Goal: Task Accomplishment & Management: Complete application form

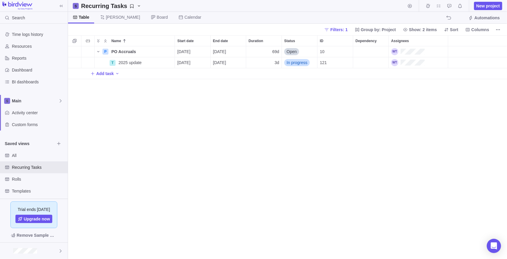
scroll to position [208, 435]
click at [118, 150] on div "P PO Accruals Details [DATE] [DATE] 69d Open 10 T 2025 update Details [DATE] [D…" at bounding box center [287, 152] width 439 height 213
click at [229, 191] on div "P PO Accruals Details [DATE] [DATE] 69d Open 10 T 2025 update Details [DATE] [D…" at bounding box center [287, 152] width 439 height 213
drag, startPoint x: 129, startPoint y: 167, endPoint x: 95, endPoint y: 64, distance: 107.7
click at [129, 166] on div "P PO Accruals Details [DATE] [DATE] 69d Open 10 T 2025 update Details [DATE] [D…" at bounding box center [287, 152] width 439 height 213
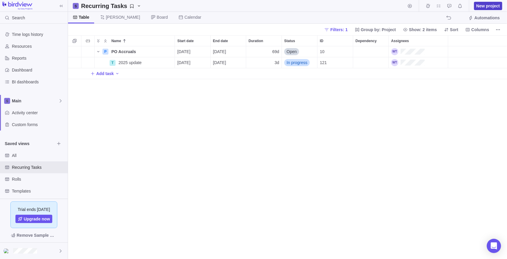
click at [489, 6] on span "New project" at bounding box center [487, 6] width 23 height 6
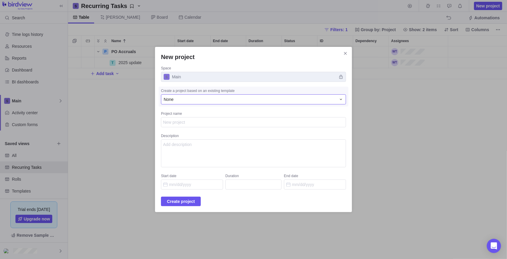
click at [210, 99] on div "None" at bounding box center [250, 99] width 172 height 6
click at [206, 101] on div "None" at bounding box center [250, 99] width 172 height 6
click at [458, 115] on div "New project Space Main Create a project based on an existing template None Proj…" at bounding box center [253, 129] width 507 height 259
click at [202, 120] on textarea "Project name" at bounding box center [253, 122] width 185 height 10
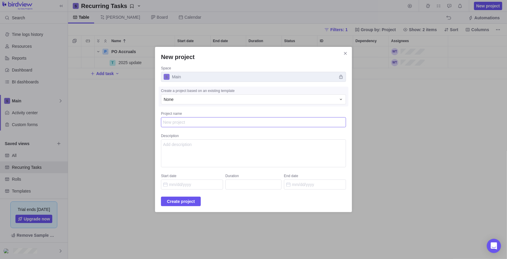
type textarea "x"
type textarea "R"
type textarea "x"
type textarea "Ro"
type textarea "x"
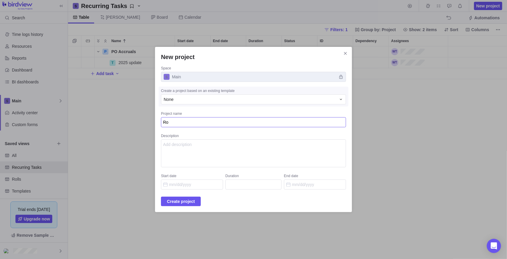
type textarea "Rol"
type textarea "x"
type textarea "Roll"
type textarea "x"
type textarea "Roll"
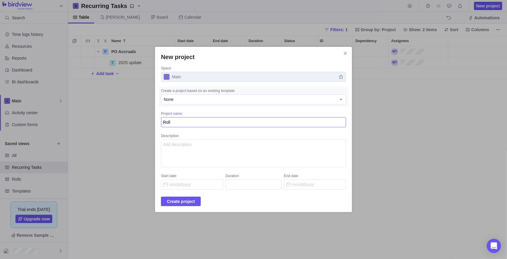
type textarea "x"
type textarea "Roll G"
type textarea "x"
type textarea "Roll Gr"
type textarea "x"
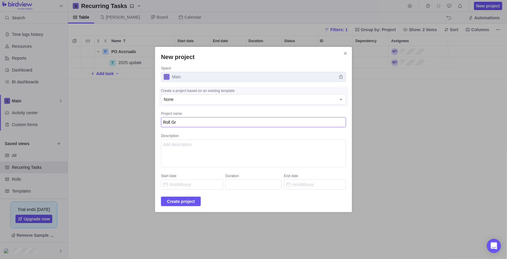
type textarea "Roll Gri"
type textarea "x"
type textarea "Roll Grin"
type textarea "x"
type textarea "Roll Grind"
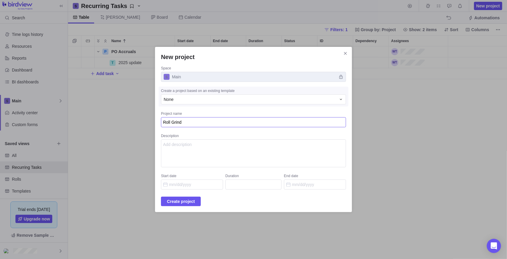
type textarea "x"
type textarea "Roll Grind"
type textarea "x"
type textarea "Roll Grind W"
type textarea "x"
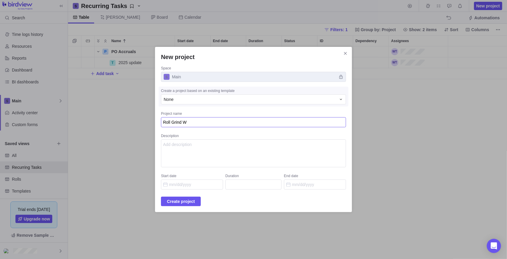
type textarea "Roll Grind Wo"
type textarea "x"
type textarea "Roll Grind Wor"
type textarea "x"
type textarea "Roll Grind Work"
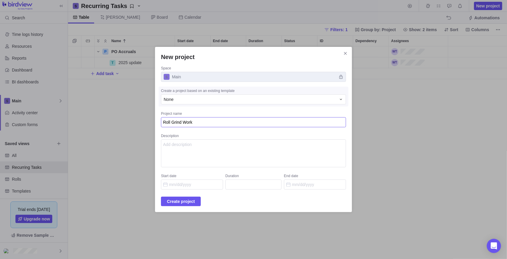
type textarea "x"
type textarea "Roll Grind Work"
type textarea "x"
type textarea "Roll Grind Work O"
type textarea "x"
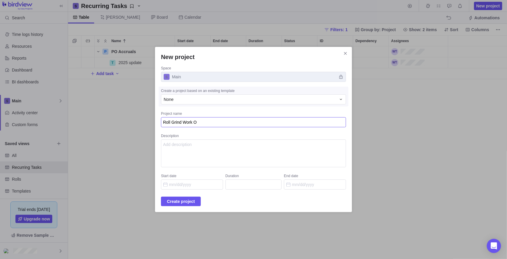
type textarea "Roll Grind Work Or"
type textarea "x"
type textarea "Roll Grind Work Ord"
type textarea "x"
type textarea "Roll Grind Work Orde"
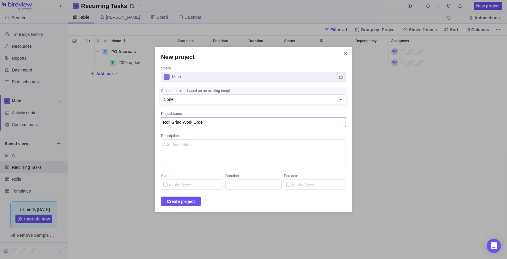
type textarea "x"
type textarea "Roll Grind Work Order"
type textarea "x"
type textarea "Roll Grind Work Orderd"
type textarea "x"
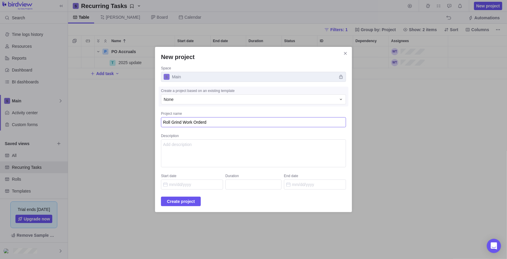
type textarea "Roll Grind Work Order"
type textarea "x"
type textarea "Roll Grind Work Orders"
drag, startPoint x: 268, startPoint y: 144, endPoint x: 272, endPoint y: 143, distance: 3.6
click at [268, 143] on textarea "Description" at bounding box center [253, 153] width 185 height 28
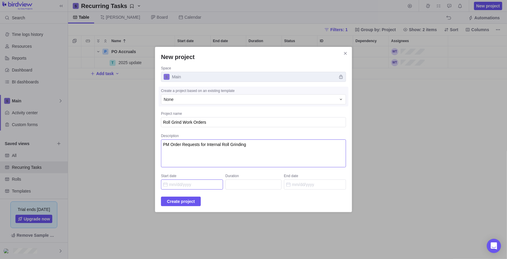
type textarea "PM Order Requests for Internal Roll Grinding"
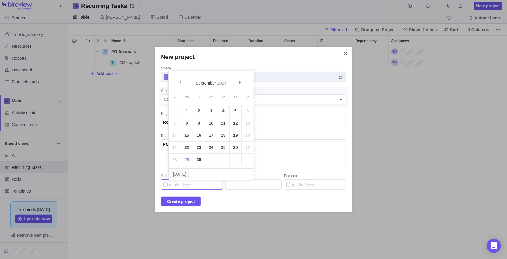
click at [172, 186] on input "Start date" at bounding box center [192, 185] width 62 height 10
click at [187, 163] on link "29" at bounding box center [187, 160] width 12 height 12
type input "[DATE]"
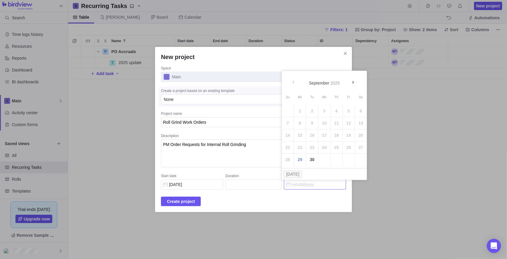
click at [301, 187] on input "End date" at bounding box center [315, 185] width 62 height 10
click at [352, 83] on span "Next" at bounding box center [353, 82] width 3 height 3
click at [356, 83] on link "Next" at bounding box center [354, 83] width 13 height 13
click at [326, 160] on link "31" at bounding box center [324, 160] width 12 height 12
type input "68"
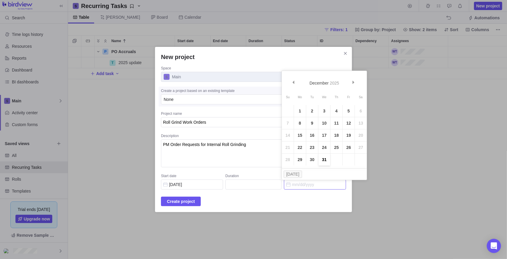
type input "[DATE]"
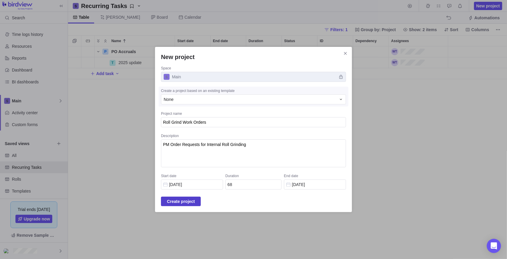
click at [188, 202] on span "Create project" at bounding box center [181, 201] width 28 height 7
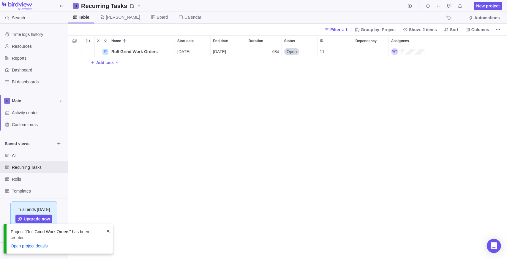
scroll to position [208, 435]
click at [102, 62] on span "Add task" at bounding box center [105, 63] width 18 height 6
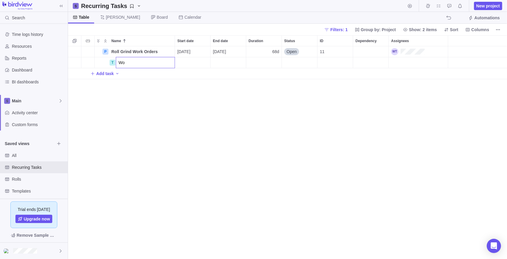
type input "W"
type input "Create order to grind 2M78 & 2M79"
click at [163, 60] on div "Name Start date End date Duration Status ID Dependency Assignees P Roll Grind W…" at bounding box center [287, 147] width 439 height 224
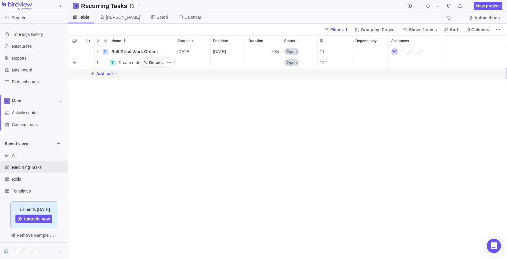
click at [161, 61] on span "Details" at bounding box center [156, 63] width 14 height 6
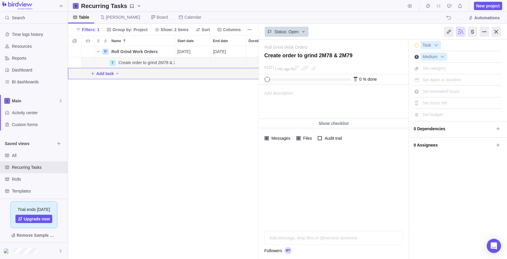
click at [297, 97] on div "Add description ... read all" at bounding box center [333, 102] width 148 height 34
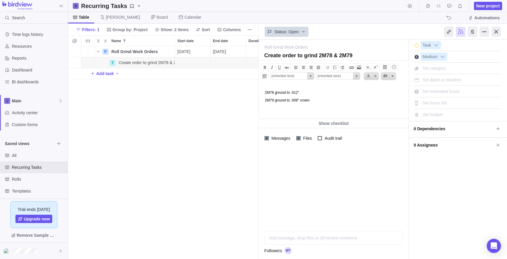
click at [332, 91] on p "2M78 ground to .012"" at bounding box center [335, 92] width 142 height 4
click at [496, 143] on icon at bounding box center [497, 145] width 5 height 5
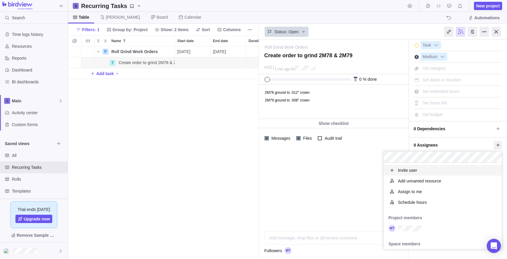
scroll to position [82, 114]
click at [348, 184] on div "Roll Grind Work Orders — change Create order to grind 2M78 & 2M79 #122 1 min ag…" at bounding box center [383, 149] width 248 height 220
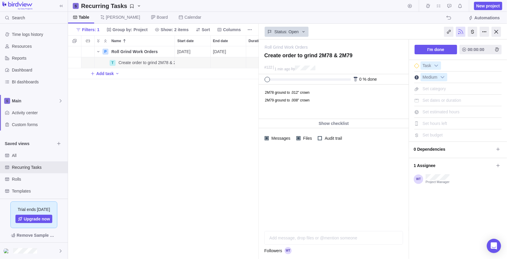
click at [441, 113] on span "Set estimated hours" at bounding box center [440, 112] width 37 height 5
click at [446, 126] on div "Set hours left" at bounding box center [434, 123] width 29 height 8
click at [439, 144] on span "0 Dependencies" at bounding box center [453, 149] width 80 height 10
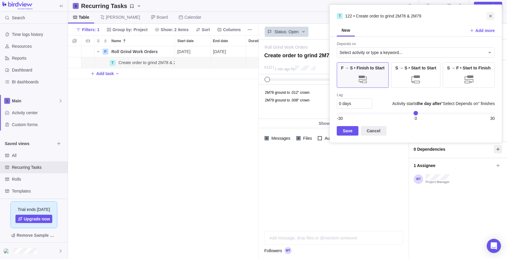
click at [492, 18] on icon "Close" at bounding box center [490, 16] width 5 height 5
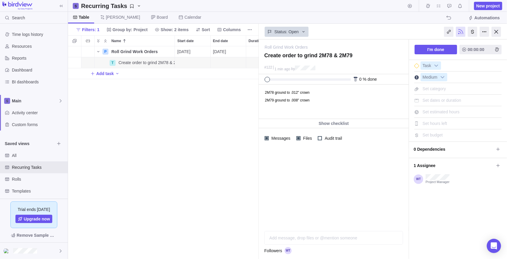
click at [438, 125] on span "Set hours left" at bounding box center [434, 123] width 25 height 5
type input "2"
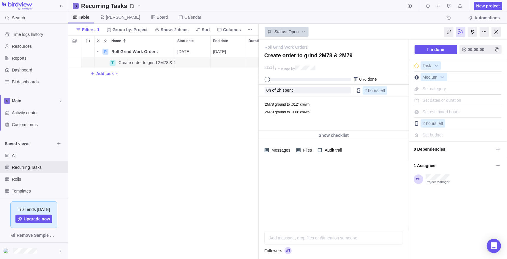
click at [313, 236] on div "Add message, drop files or @mention someone AI" at bounding box center [333, 238] width 139 height 14
click at [394, 237] on icon "Post" at bounding box center [396, 238] width 5 height 5
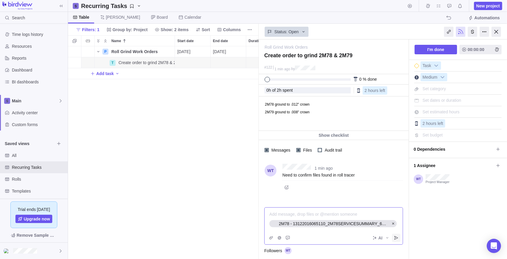
click at [398, 240] on span "Post" at bounding box center [396, 238] width 8 height 8
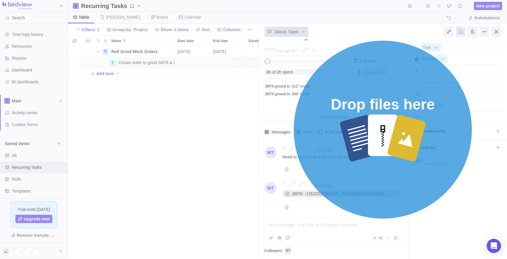
scroll to position [29, 0]
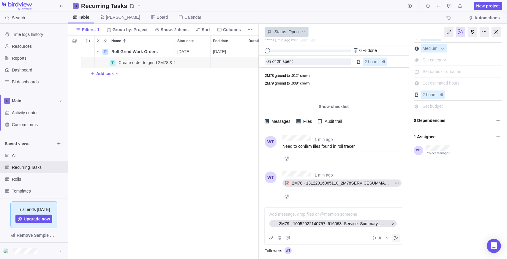
click at [393, 240] on span "Post" at bounding box center [396, 238] width 8 height 8
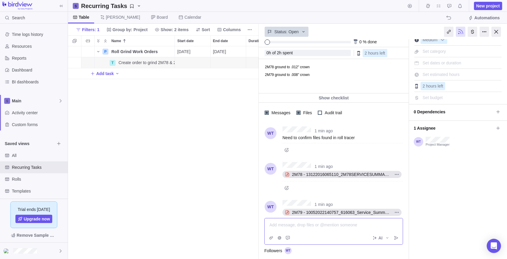
scroll to position [55, 0]
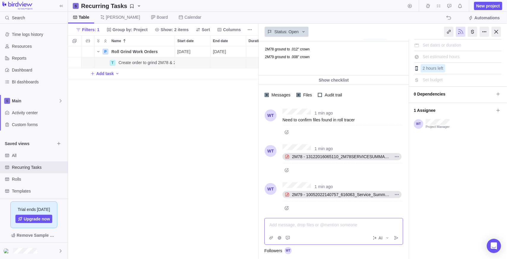
click at [460, 170] on div "I'm done 00:00:00 Task Medium Set category Set dates or duration Set estimated …" at bounding box center [458, 123] width 98 height 278
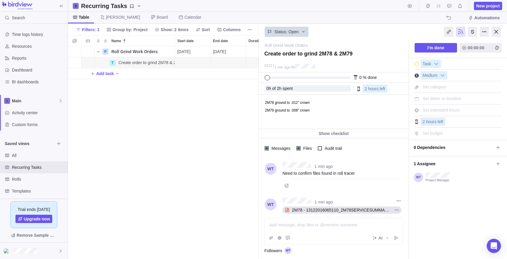
scroll to position [0, 0]
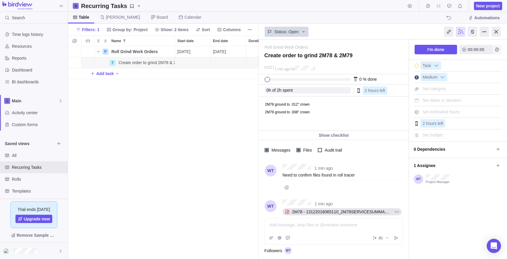
click at [492, 50] on span "Add time entry" at bounding box center [496, 49] width 9 height 9
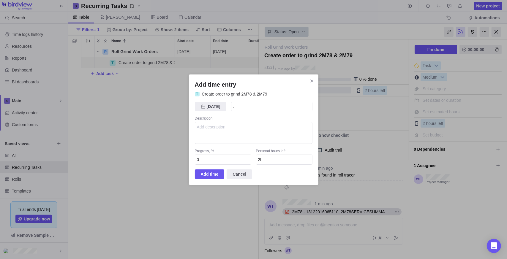
type input ".5"
type input "1h 30m"
type input "30m"
click at [205, 171] on span "Add time" at bounding box center [210, 174] width 18 height 7
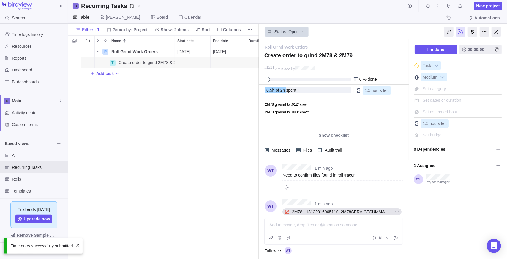
drag, startPoint x: 203, startPoint y: 132, endPoint x: 199, endPoint y: 130, distance: 4.1
click at [200, 131] on div "P Roll Grind Work Orders Details [DATE] [DATE] 68d Open 11 T Create order to gr…" at bounding box center [163, 152] width 191 height 213
click at [32, 167] on span "Recurring Tasks" at bounding box center [33, 167] width 43 height 6
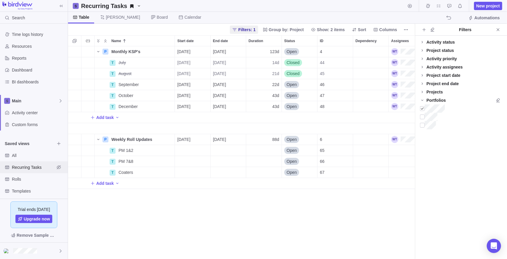
scroll to position [5, 4]
click at [5, 151] on div "All" at bounding box center [6, 155] width 9 height 9
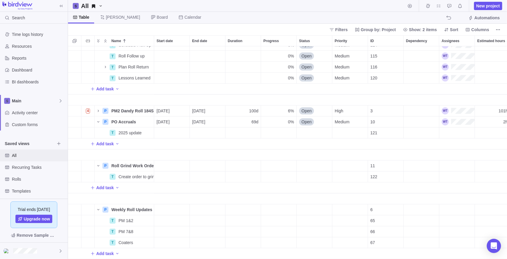
scroll to position [428, 0]
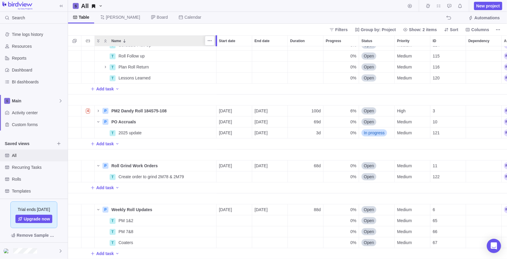
drag, startPoint x: 154, startPoint y: 39, endPoint x: 218, endPoint y: 48, distance: 64.2
click at [218, 48] on div "Name Start date End date Duration Progress Status Priority ID Dependency Assign…" at bounding box center [287, 147] width 439 height 224
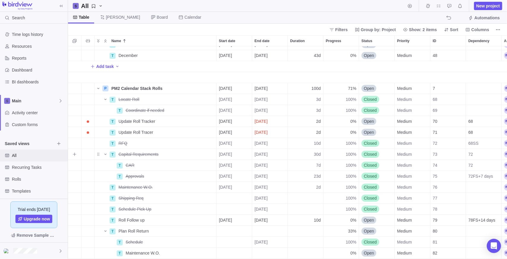
scroll to position [59, 0]
